Goal: Navigation & Orientation: Find specific page/section

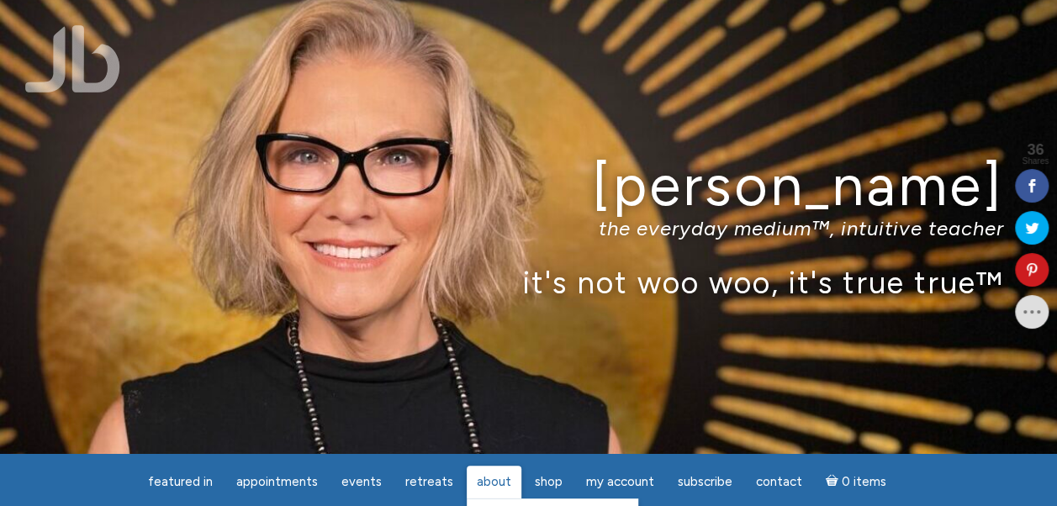
click at [505, 476] on span "About" at bounding box center [494, 481] width 34 height 15
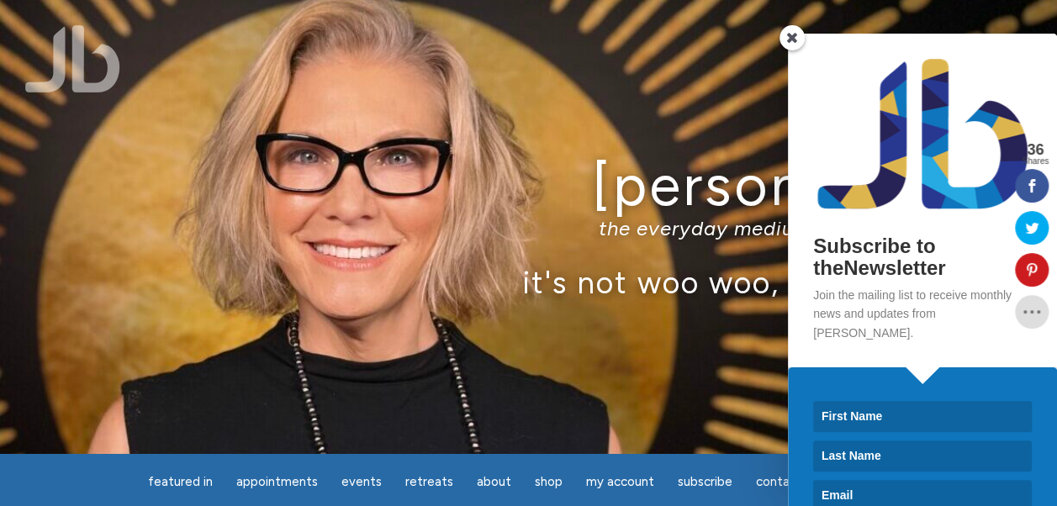
click at [789, 39] on span at bounding box center [792, 37] width 25 height 25
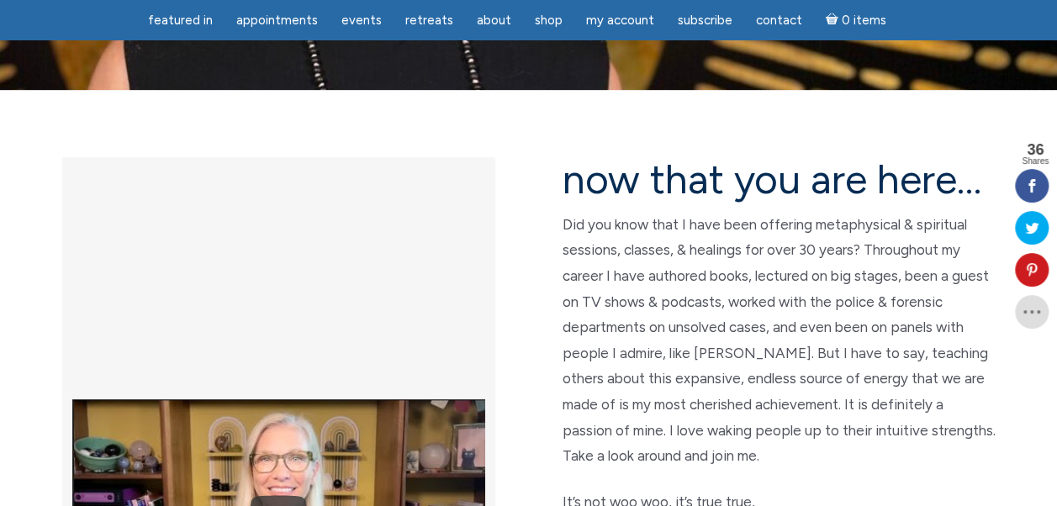
scroll to position [407, 0]
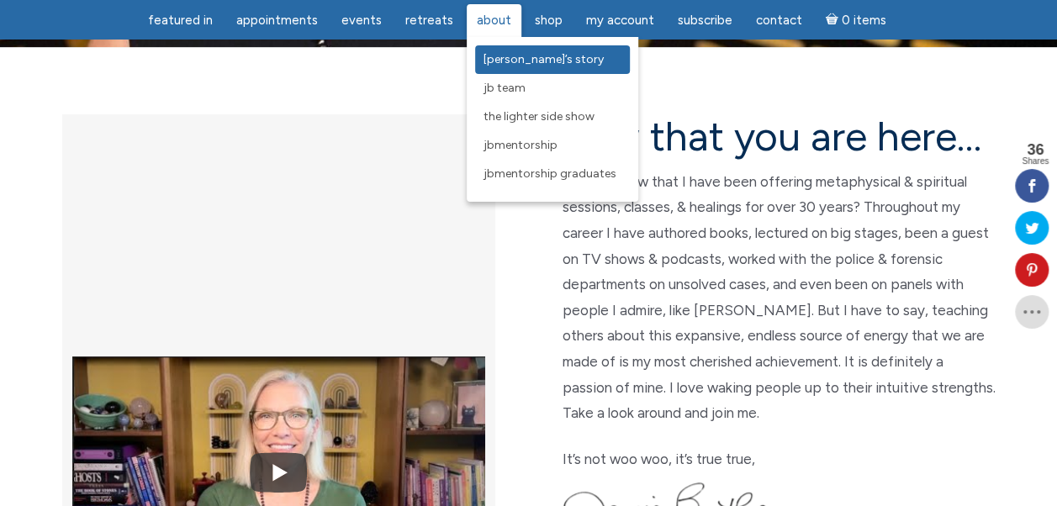
click at [498, 55] on span "[PERSON_NAME]’s Story" at bounding box center [544, 59] width 120 height 14
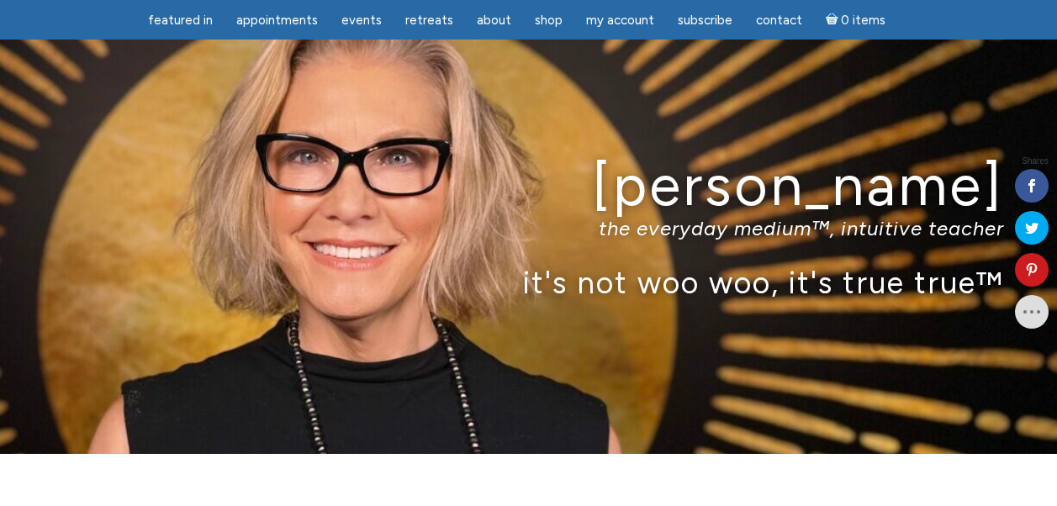
scroll to position [407, 0]
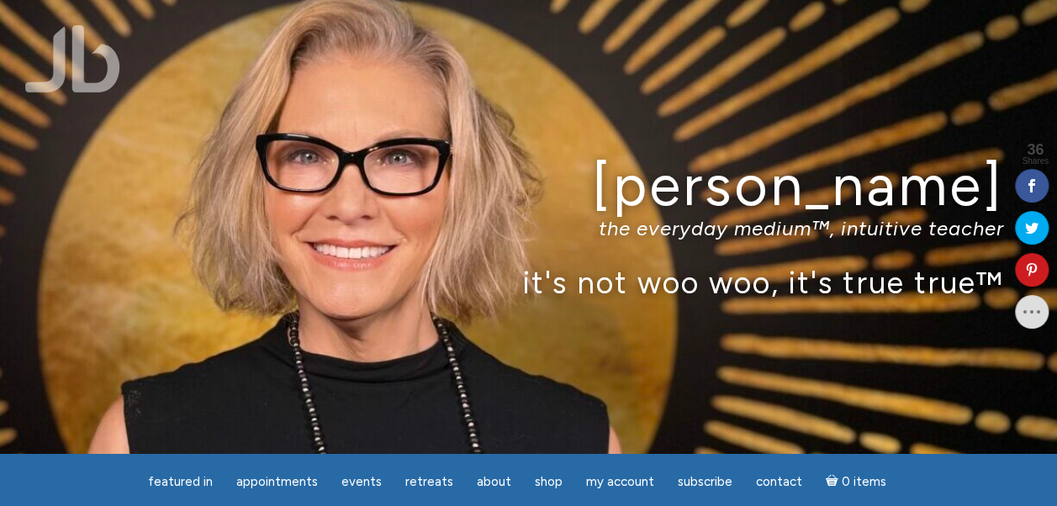
scroll to position [442, 0]
